Goal: Find specific page/section: Find specific page/section

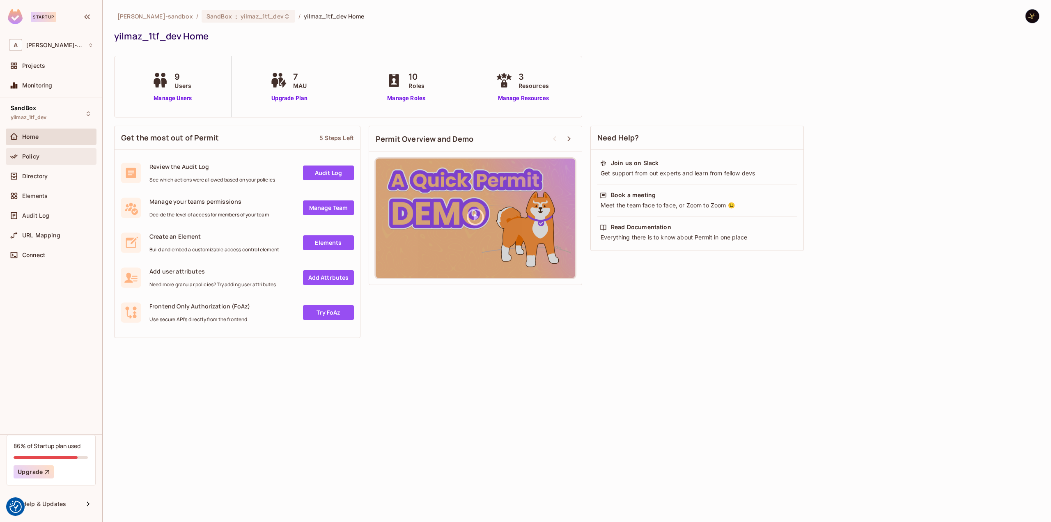
click at [51, 157] on div "Policy" at bounding box center [57, 156] width 71 height 7
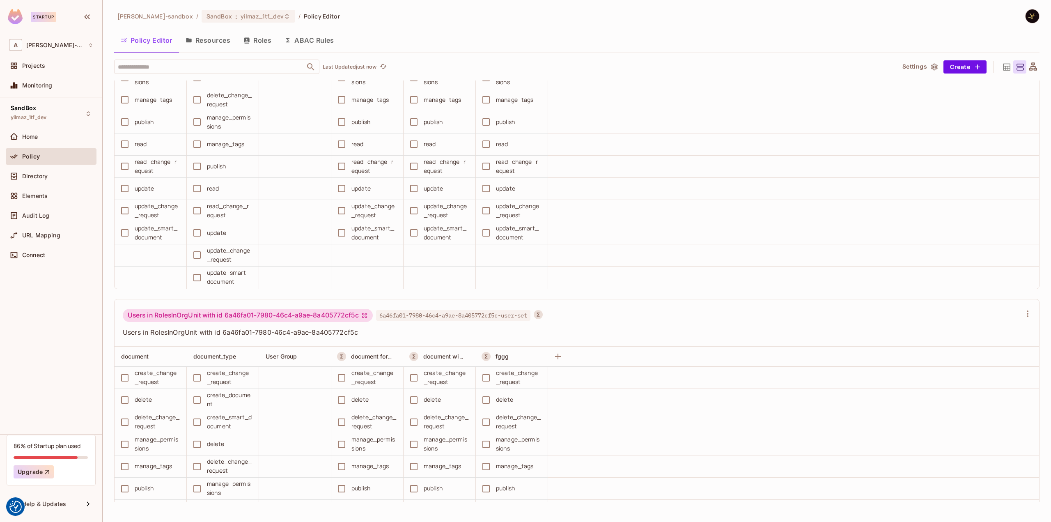
scroll to position [3470, 0]
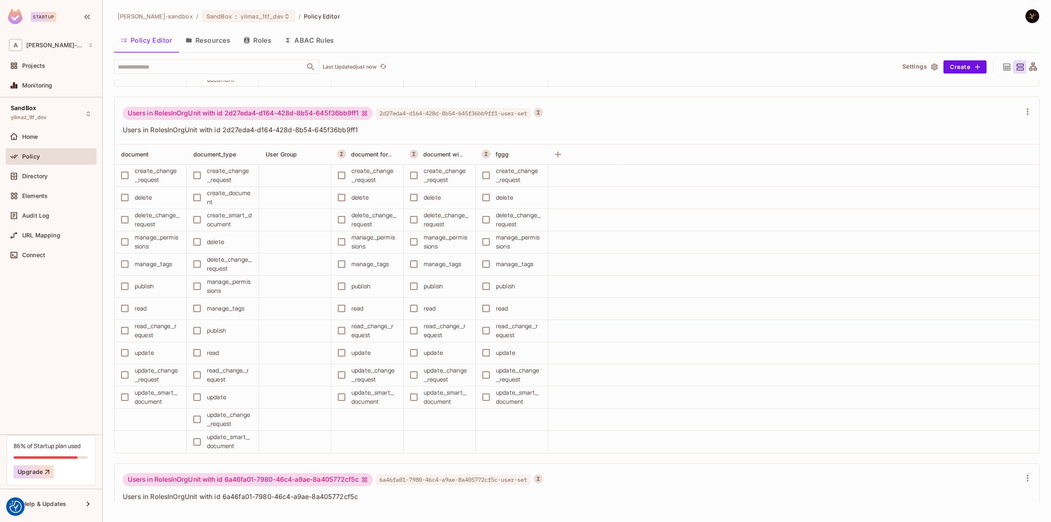
click at [299, 37] on button "ABAC Rules" at bounding box center [309, 40] width 63 height 21
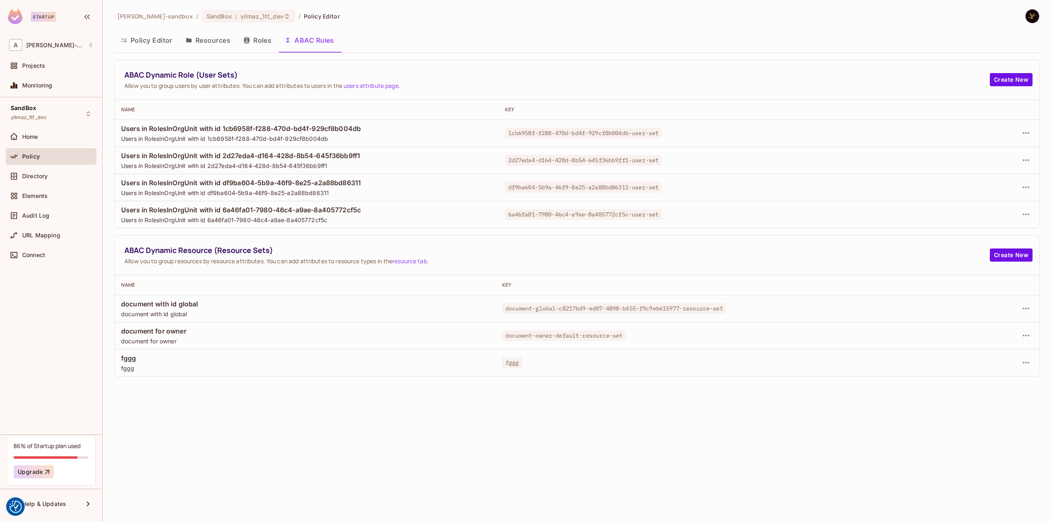
click at [540, 336] on span "document-owner-default-resource-set" at bounding box center [564, 335] width 124 height 11
copy tr "document-owner-default-resource-set"
click at [164, 40] on button "Policy Editor" at bounding box center [146, 40] width 65 height 21
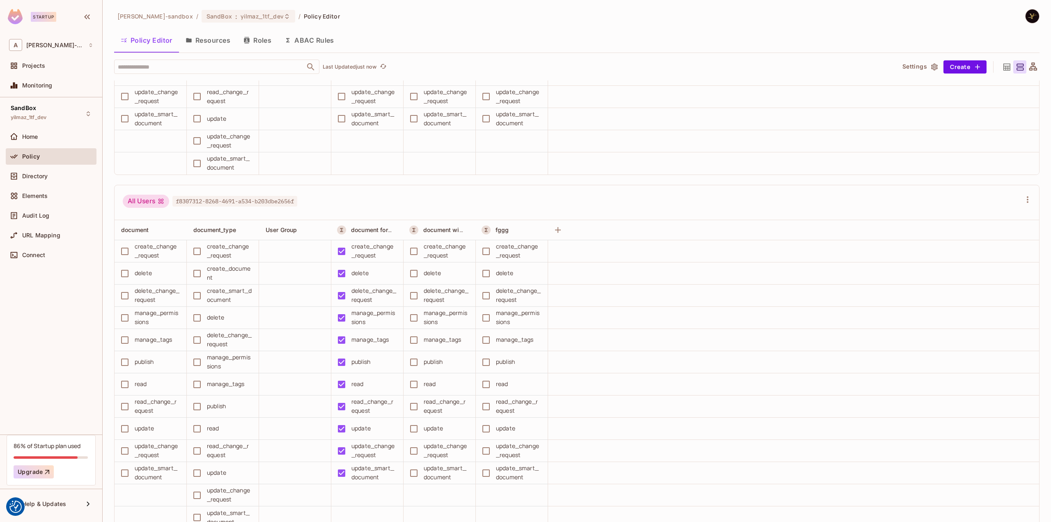
scroll to position [287, 0]
